Goal: Task Accomplishment & Management: Use online tool/utility

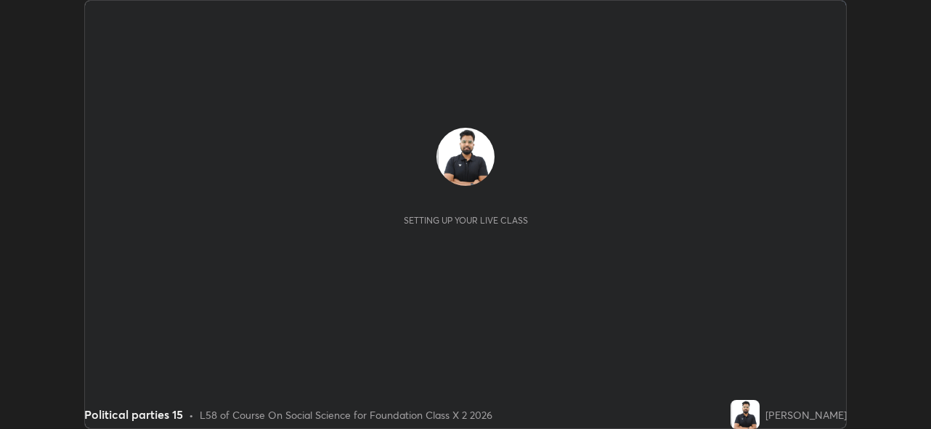
scroll to position [429, 931]
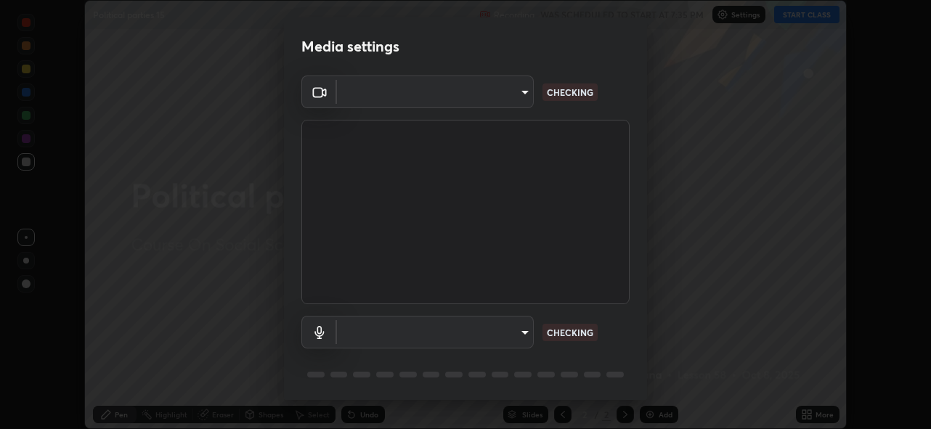
type input "5ae49b96af4897e6a410d98cecc9f5d5c34ce44bf214f7471ac41fe3bf41cfd7"
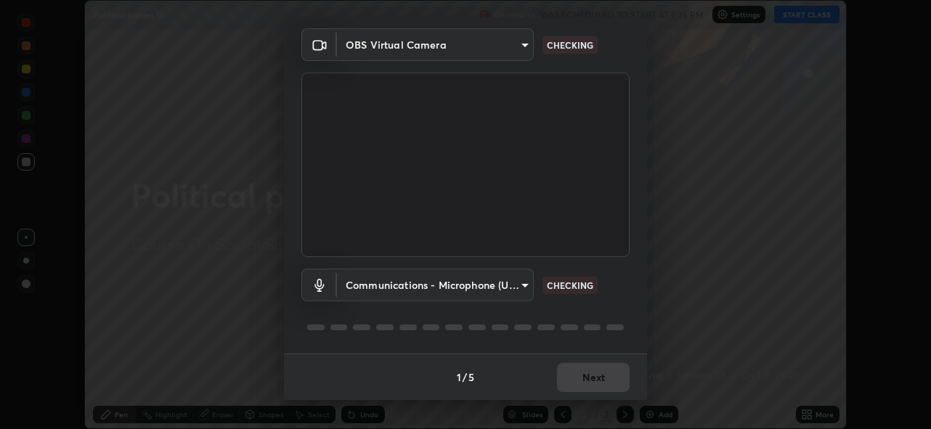
click at [520, 286] on body "Erase all Political parties 15 Recording WAS SCHEDULED TO START AT 7:35 PM Sett…" at bounding box center [465, 214] width 931 height 429
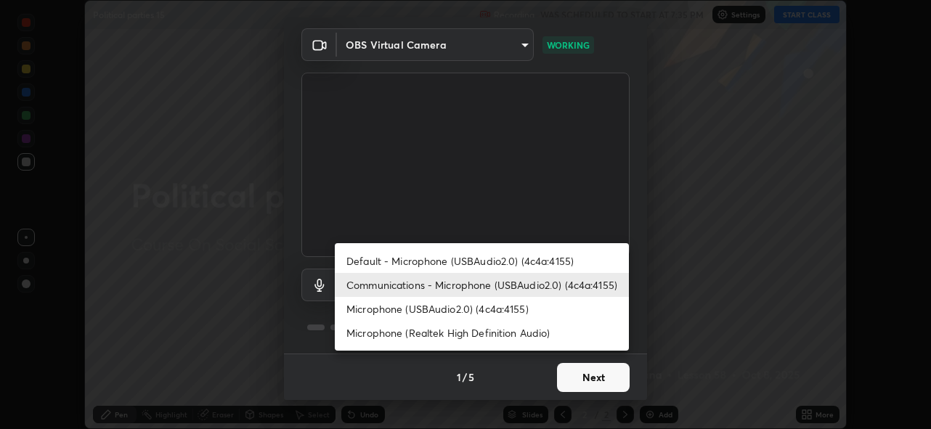
click at [529, 253] on li "Default - Microphone (USBAudio2.0) (4c4a:4155)" at bounding box center [482, 261] width 294 height 24
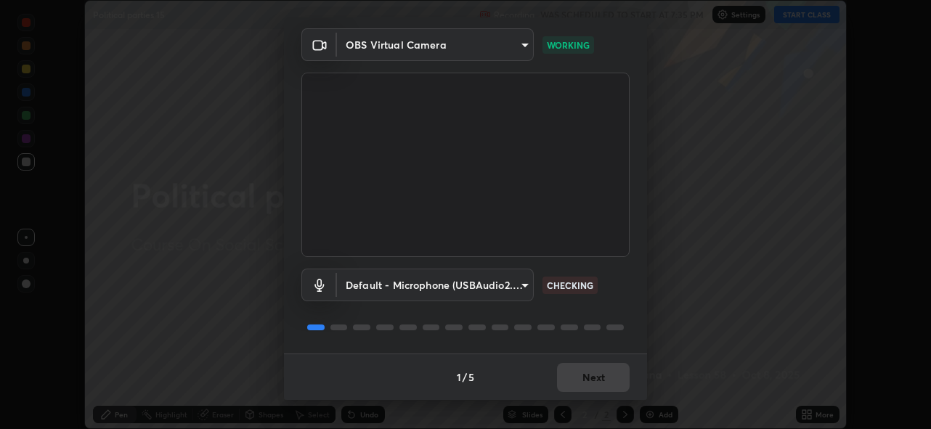
click at [502, 288] on body "Erase all Political parties 15 Recording WAS SCHEDULED TO START AT 7:35 PM Sett…" at bounding box center [465, 214] width 931 height 429
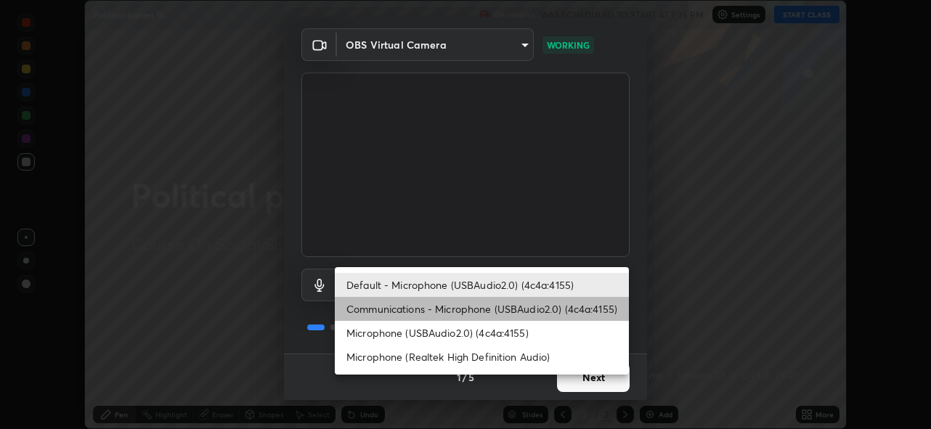
click at [450, 315] on li "Communications - Microphone (USBAudio2.0) (4c4a:4155)" at bounding box center [482, 309] width 294 height 24
type input "communications"
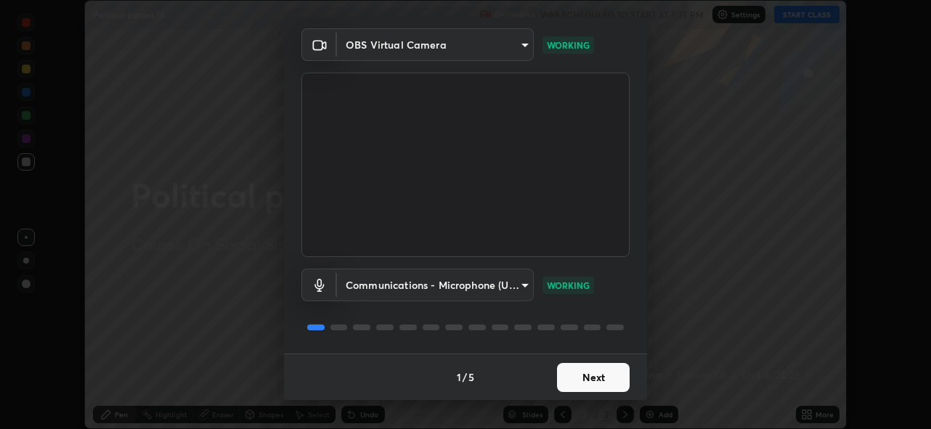
click at [576, 374] on button "Next" at bounding box center [593, 377] width 73 height 29
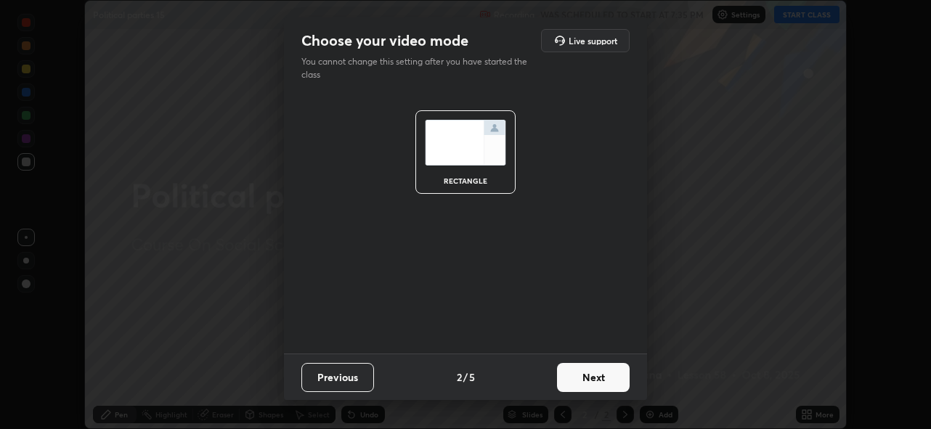
scroll to position [0, 0]
click at [583, 385] on button "Next" at bounding box center [593, 377] width 73 height 29
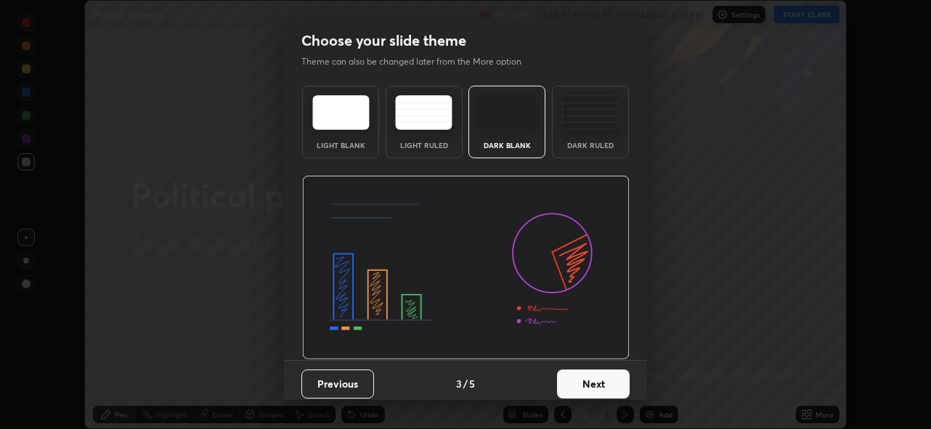
click at [604, 378] on button "Next" at bounding box center [593, 384] width 73 height 29
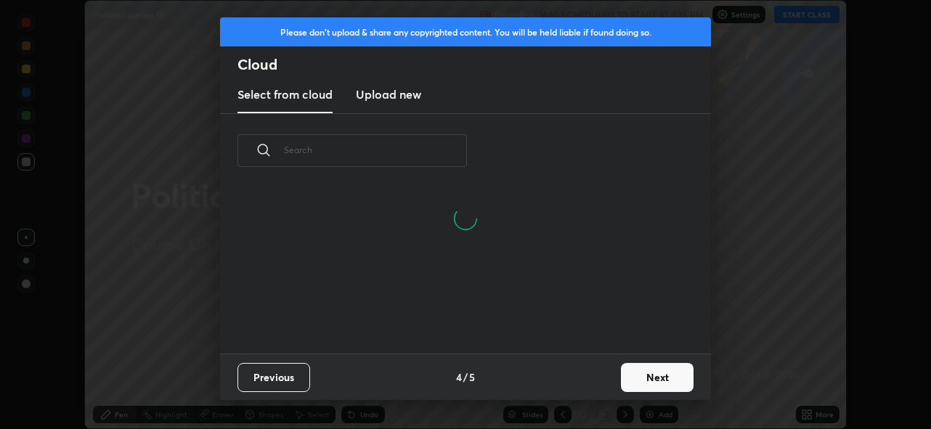
click at [647, 369] on button "Next" at bounding box center [657, 377] width 73 height 29
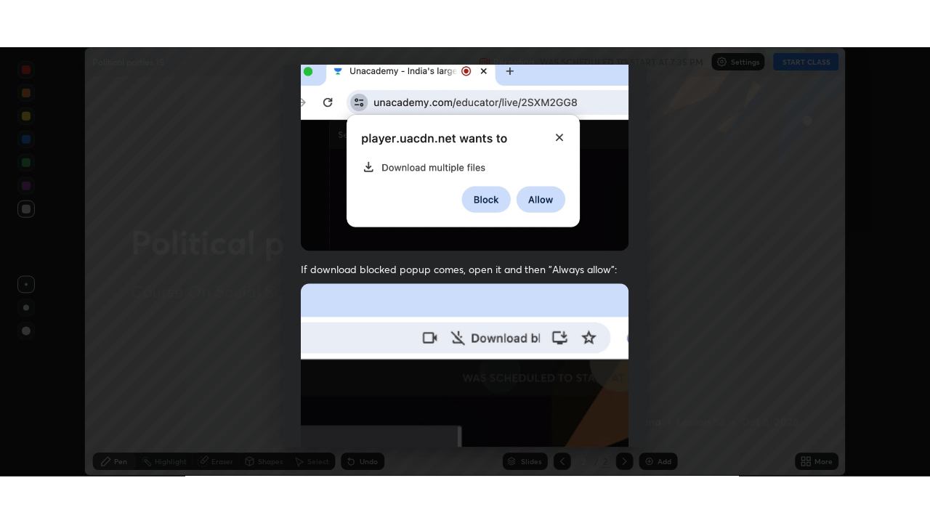
scroll to position [344, 0]
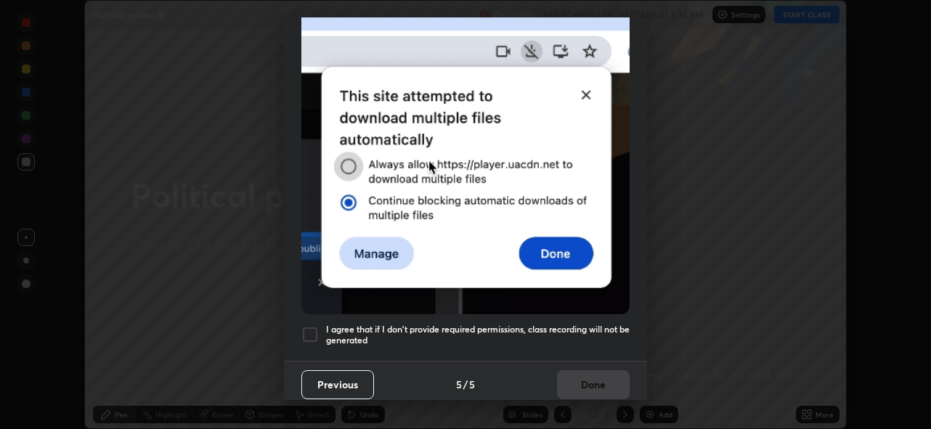
click at [311, 327] on div at bounding box center [309, 334] width 17 height 17
click at [594, 380] on button "Done" at bounding box center [593, 385] width 73 height 29
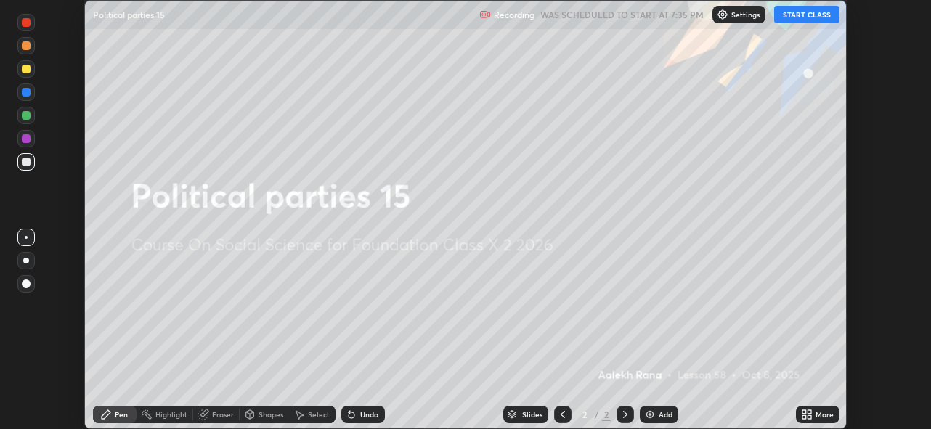
click at [806, 13] on button "START CLASS" at bounding box center [806, 14] width 65 height 17
click at [809, 417] on icon at bounding box center [810, 418] width 4 height 4
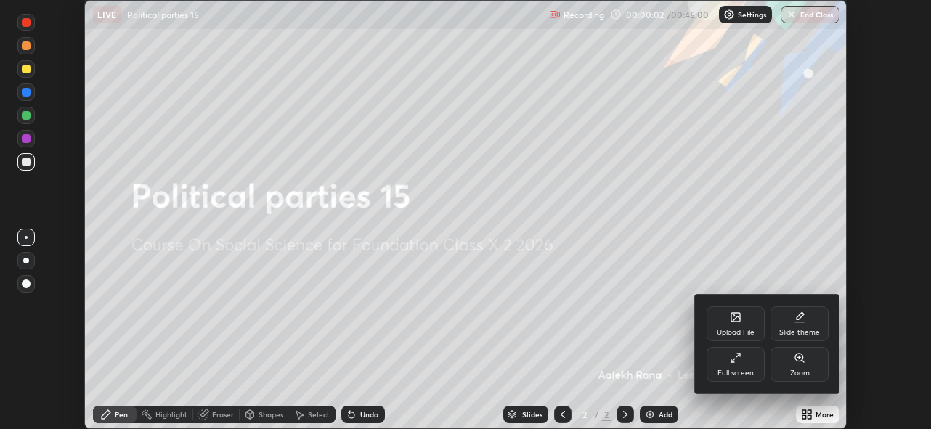
click at [726, 366] on div "Full screen" at bounding box center [736, 364] width 58 height 35
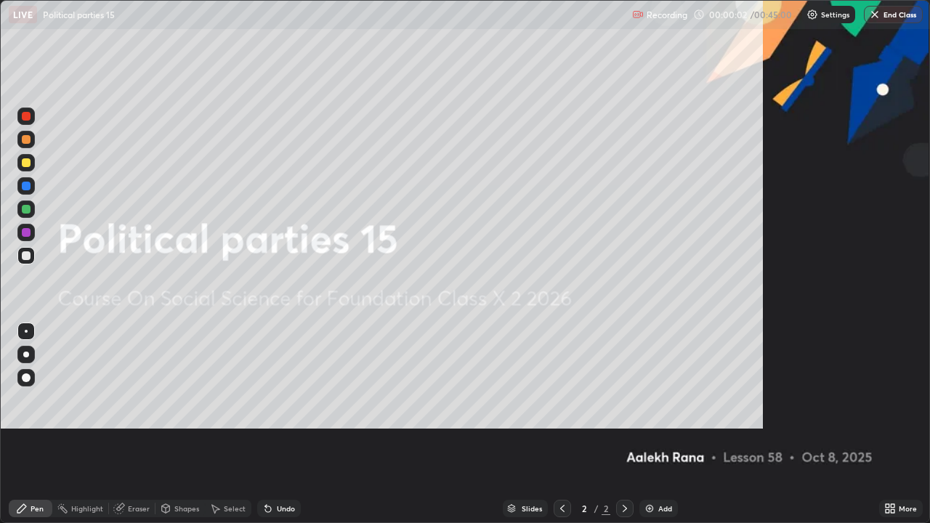
scroll to position [523, 930]
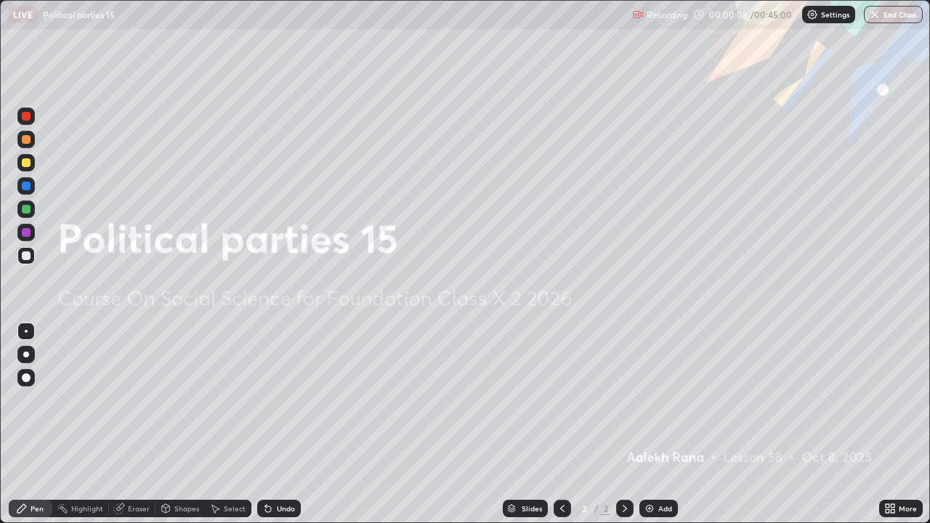
click at [658, 429] on div "Add" at bounding box center [665, 508] width 14 height 7
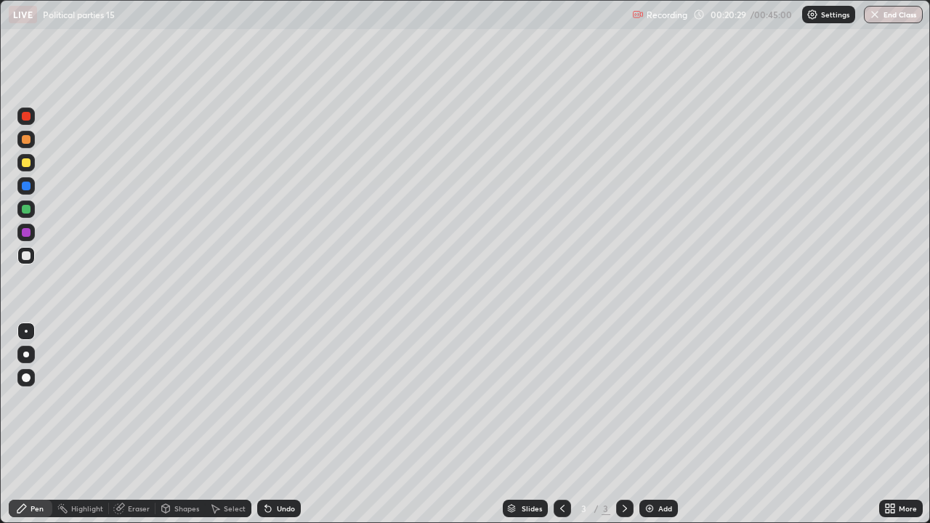
click at [139, 429] on div "Eraser" at bounding box center [132, 508] width 46 height 17
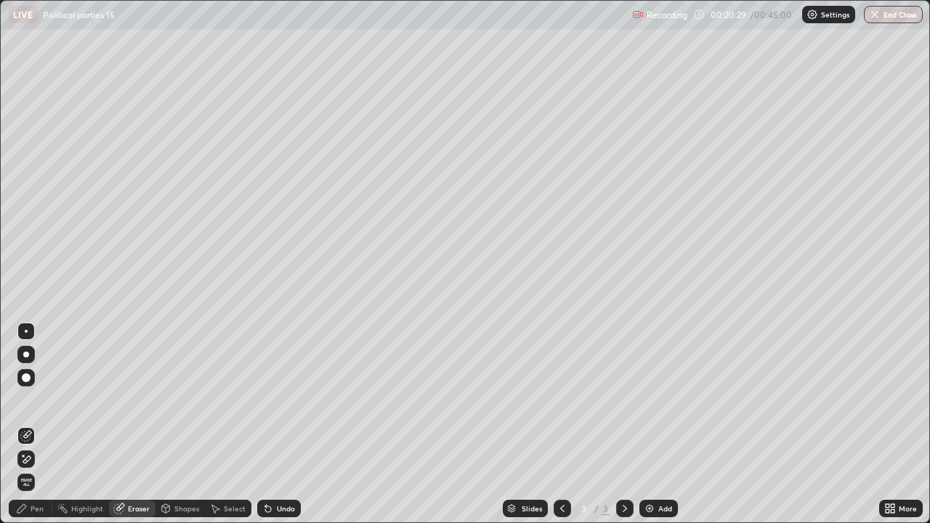
click at [137, 429] on div "Eraser" at bounding box center [132, 508] width 46 height 29
click at [138, 429] on div "Eraser" at bounding box center [132, 508] width 46 height 17
click at [525, 429] on div "Slides" at bounding box center [525, 508] width 45 height 17
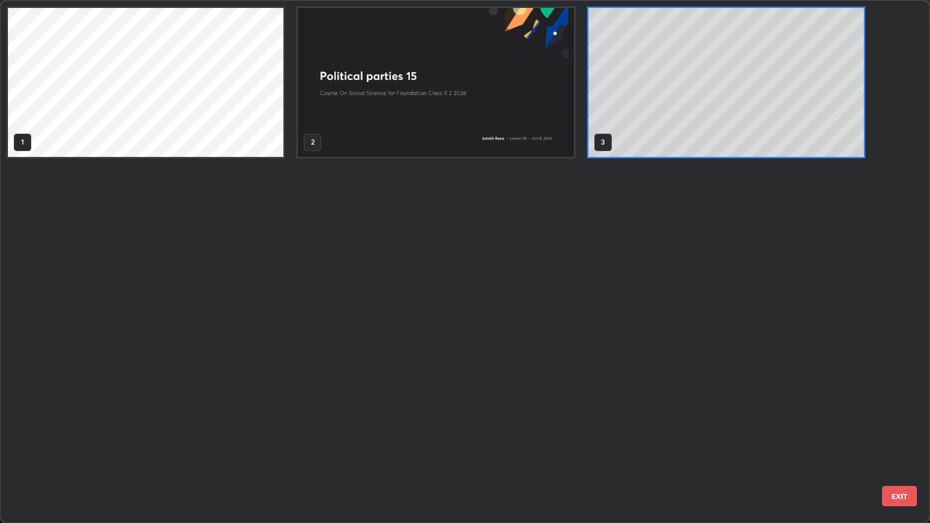
scroll to position [517, 921]
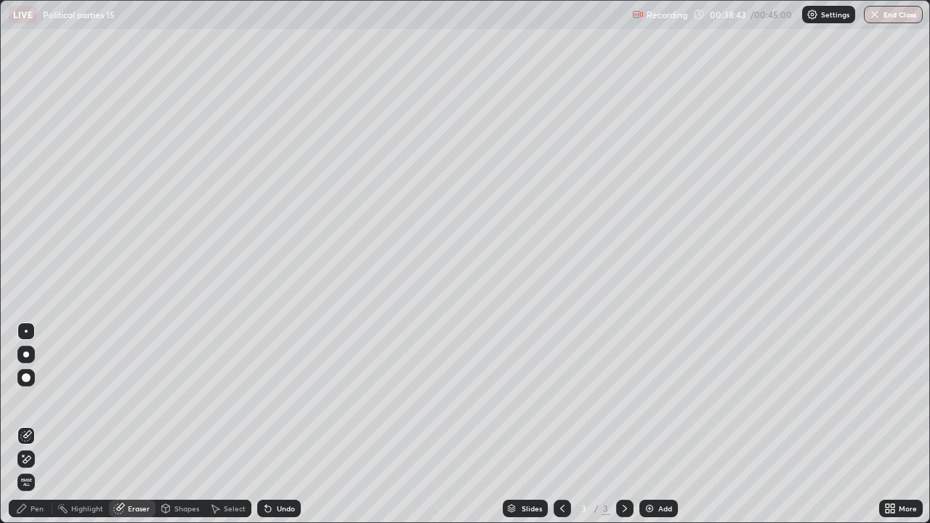
click at [877, 17] on img "button" at bounding box center [875, 15] width 12 height 12
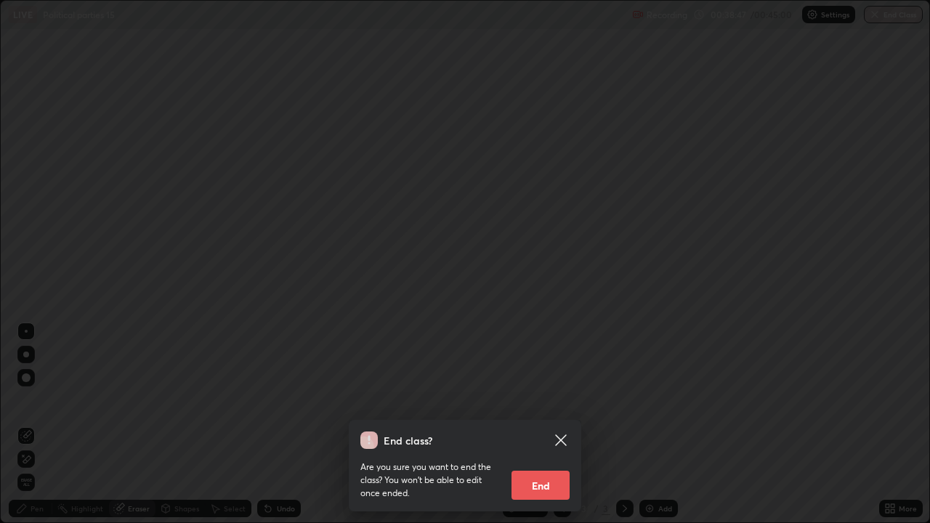
click at [519, 429] on button "End" at bounding box center [540, 485] width 58 height 29
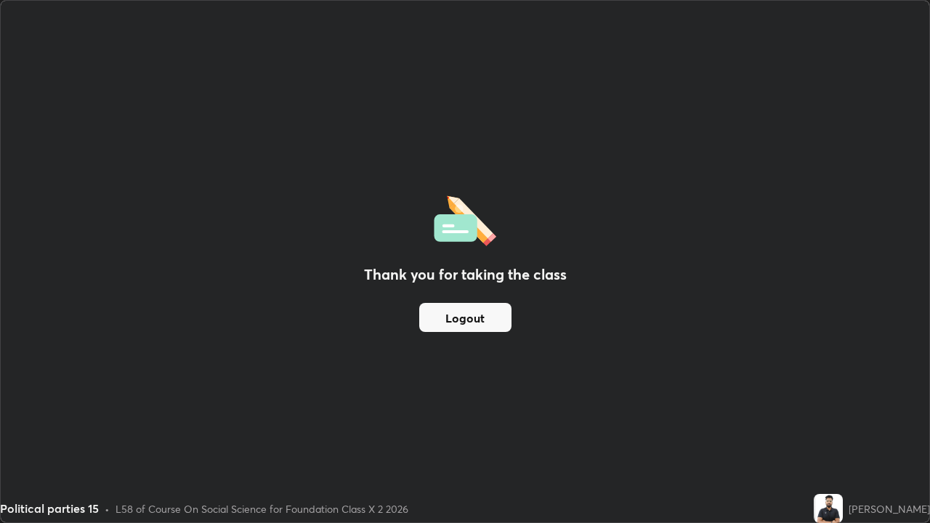
click at [485, 320] on button "Logout" at bounding box center [465, 317] width 92 height 29
